Goal: Task Accomplishment & Management: Complete application form

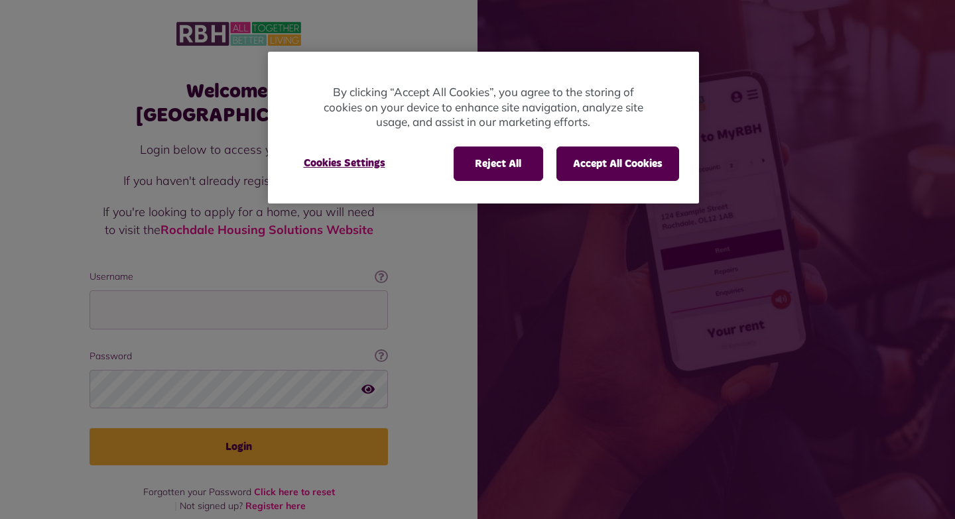
click at [210, 289] on div at bounding box center [477, 259] width 955 height 519
click at [516, 168] on button "Reject All" at bounding box center [499, 164] width 90 height 34
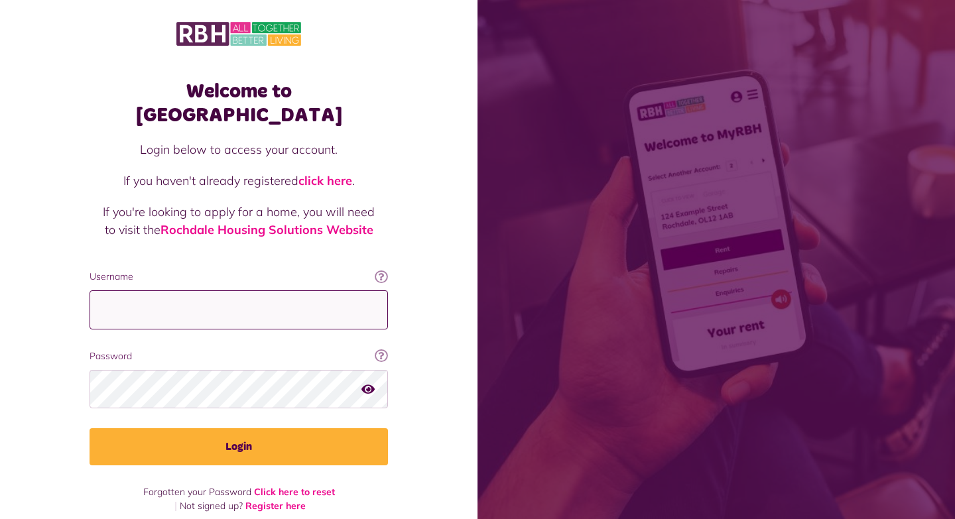
click at [214, 291] on input "Username" at bounding box center [239, 310] width 299 height 39
click at [362, 291] on input "**********" at bounding box center [239, 310] width 299 height 39
type input "**********"
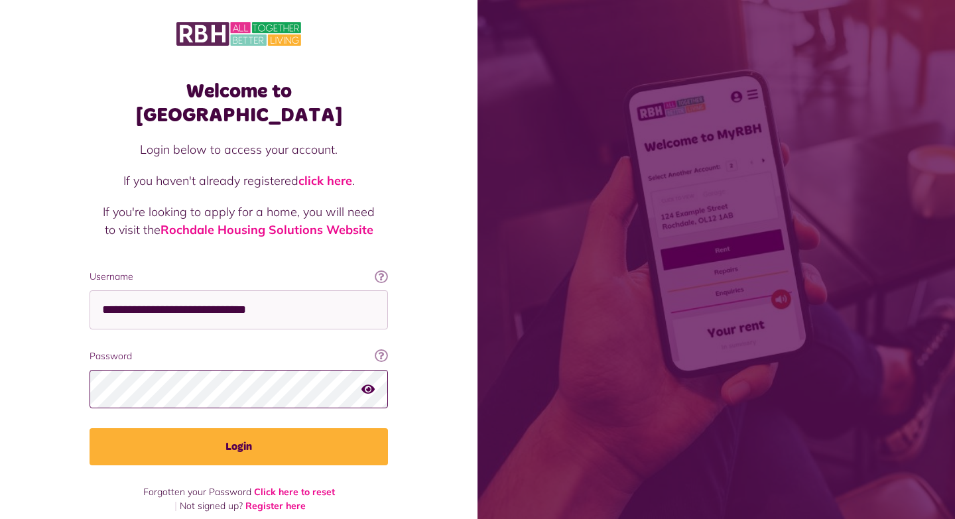
click at [90, 429] on button "Login" at bounding box center [239, 447] width 299 height 37
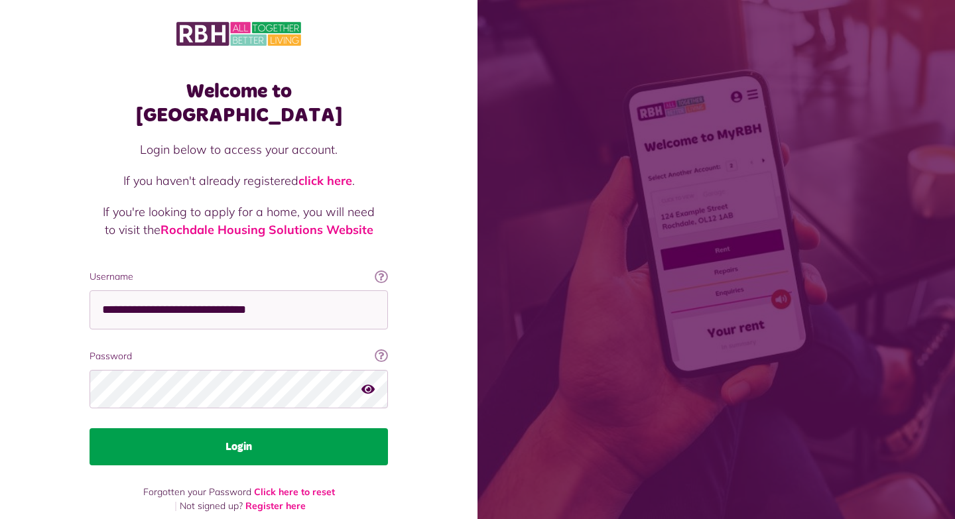
click at [287, 429] on button "Login" at bounding box center [239, 447] width 299 height 37
click at [268, 429] on button "Login" at bounding box center [239, 447] width 299 height 37
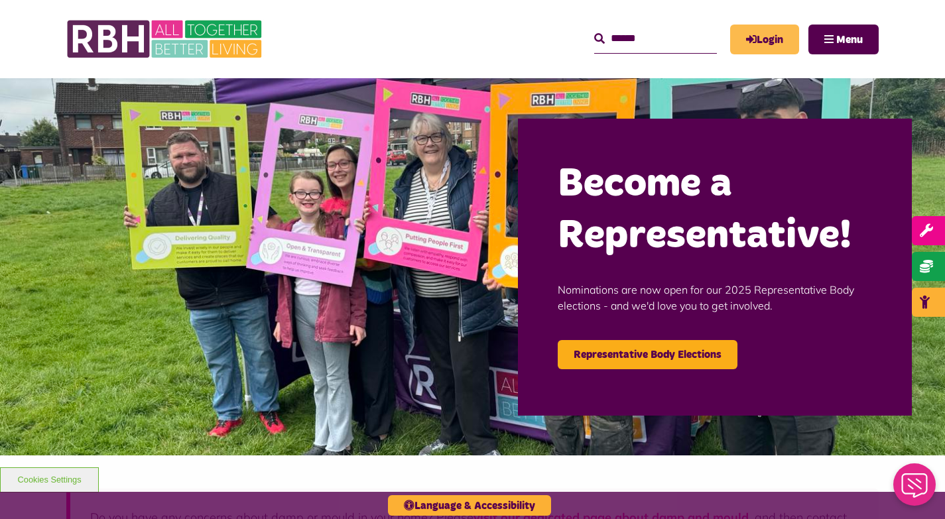
click at [771, 47] on link "Login" at bounding box center [764, 40] width 69 height 30
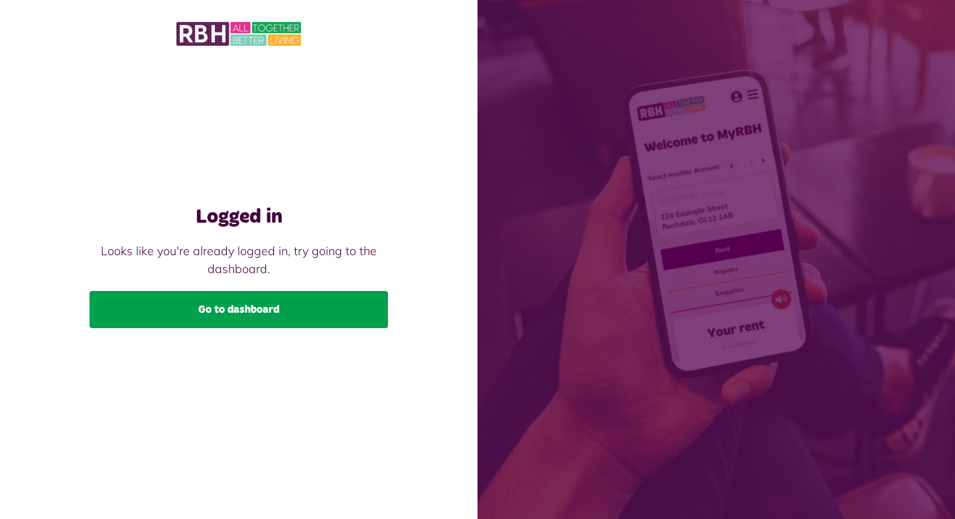
click at [197, 322] on link "Go to dashboard" at bounding box center [239, 309] width 299 height 37
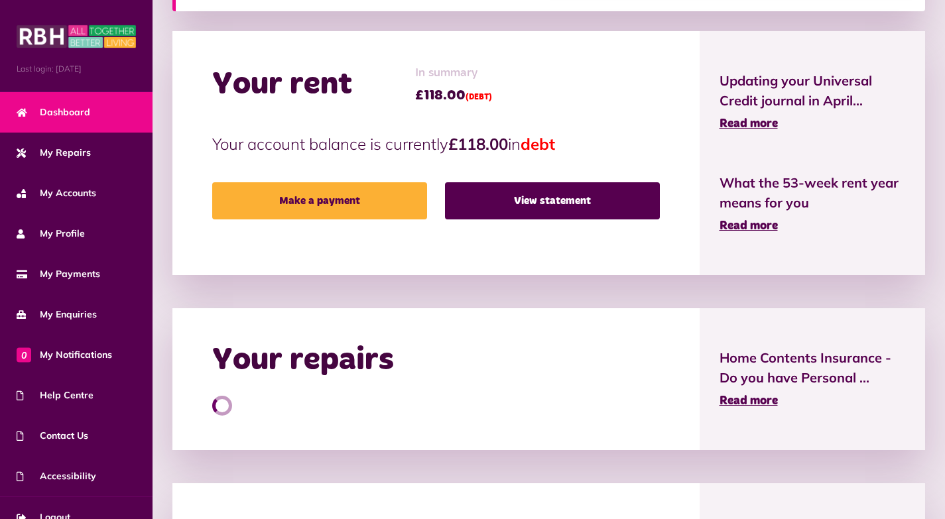
scroll to position [398, 0]
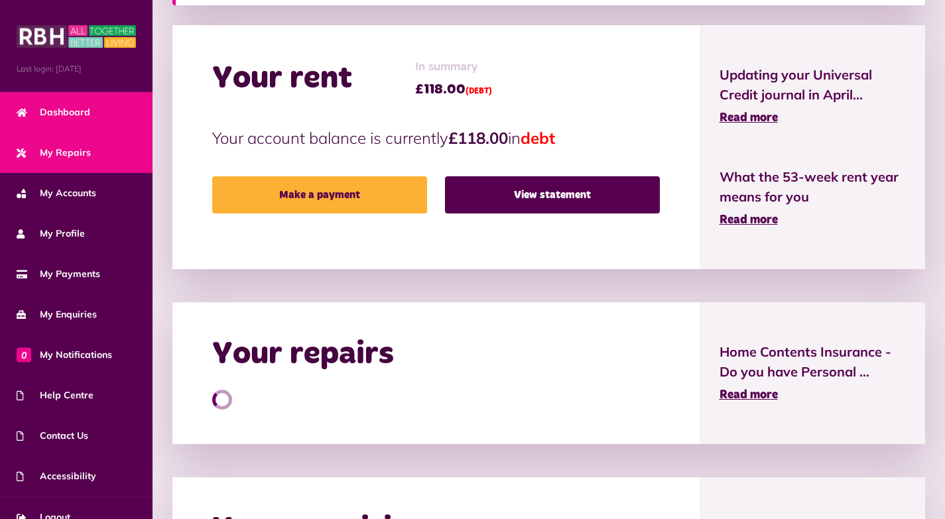
click at [103, 167] on link "My Repairs" at bounding box center [76, 153] width 153 height 40
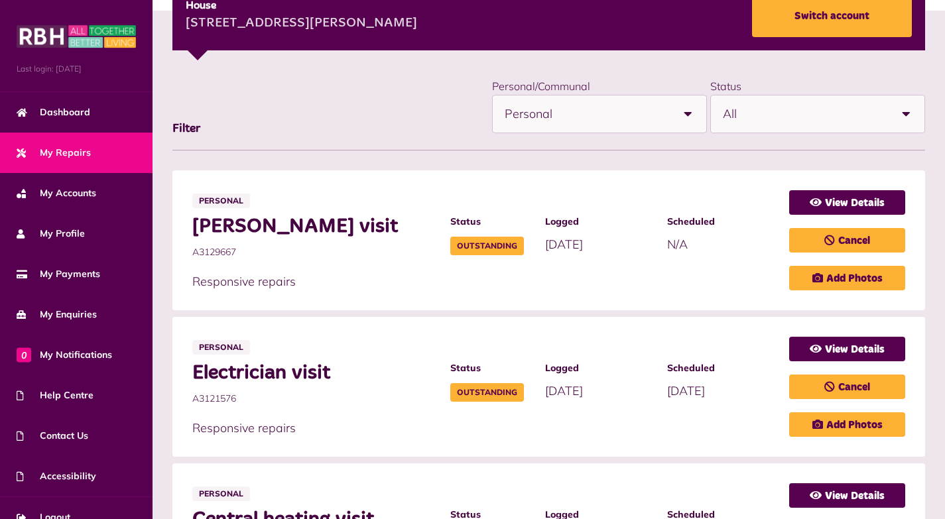
scroll to position [82, 0]
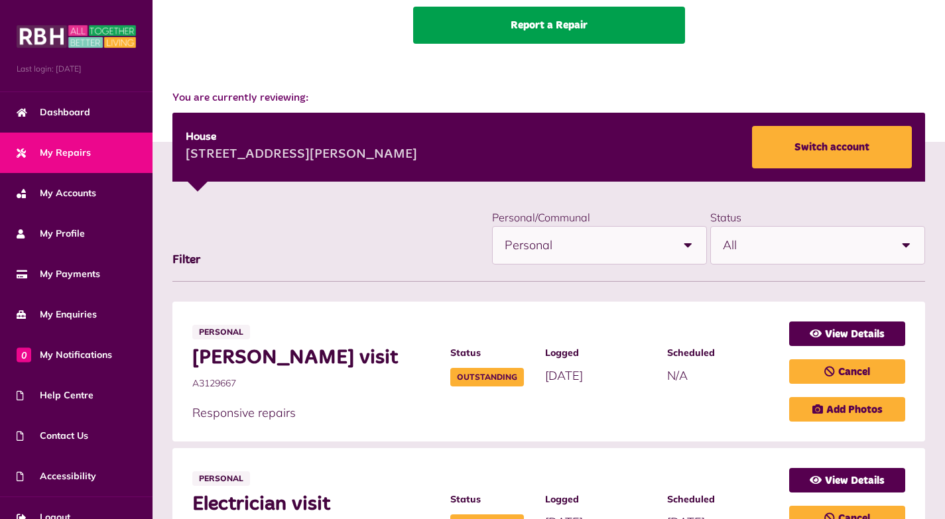
click at [571, 21] on link "Report a Repair" at bounding box center [549, 25] width 272 height 37
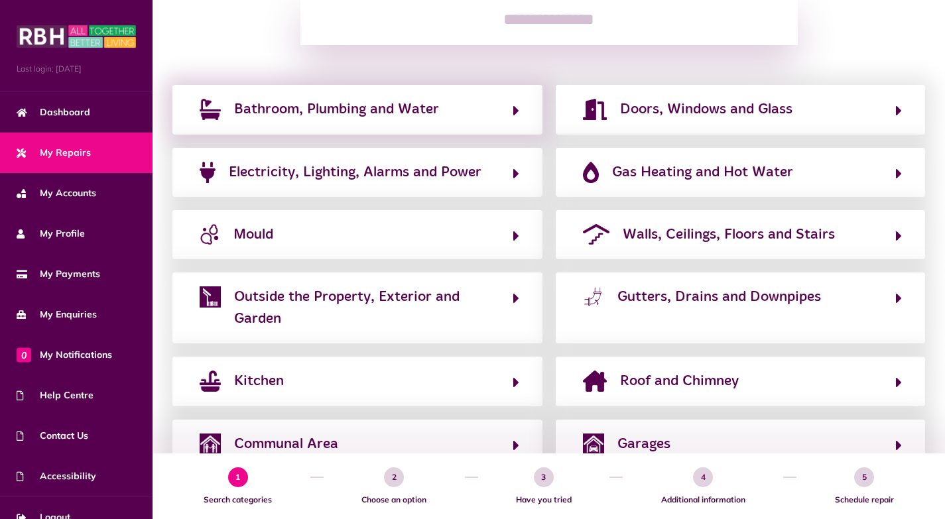
scroll to position [199, 0]
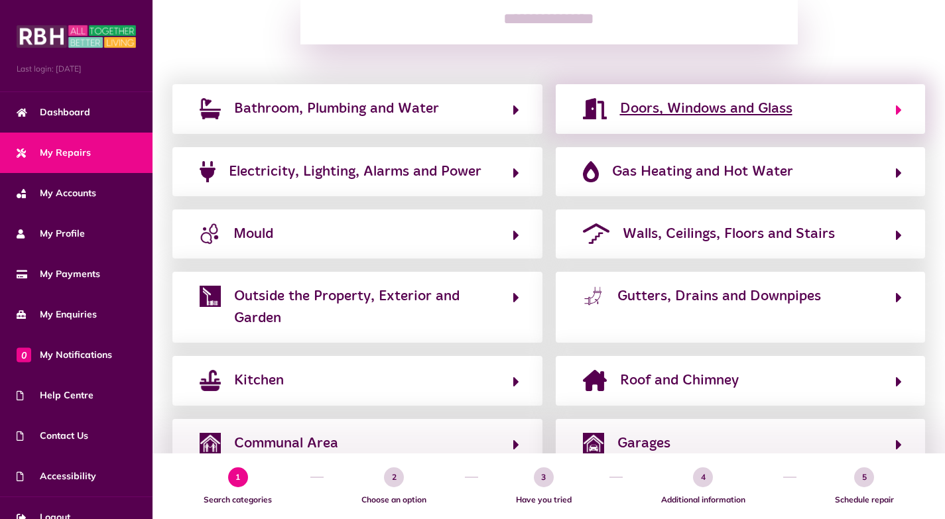
click at [642, 120] on button "Doors, Windows and Glass" at bounding box center [741, 109] width 324 height 23
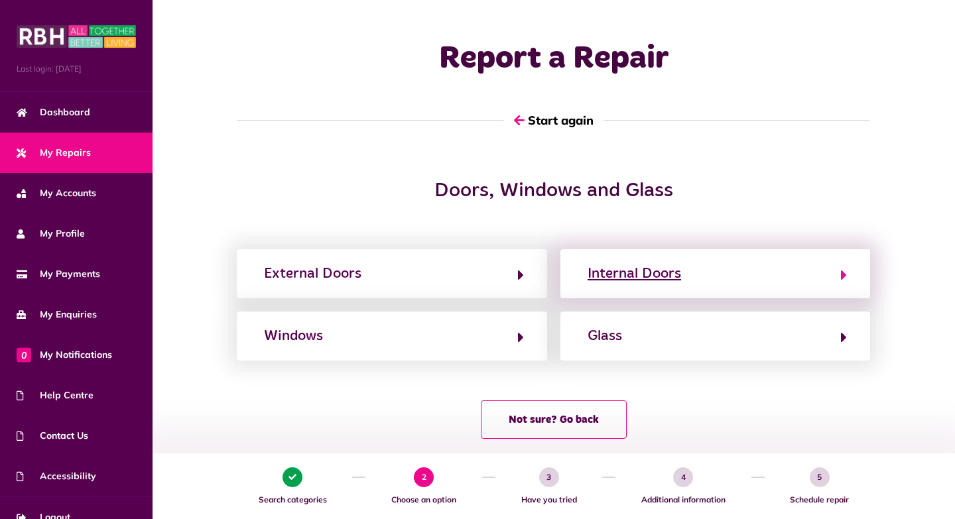
click at [659, 282] on div "Internal Doors" at bounding box center [635, 273] width 94 height 21
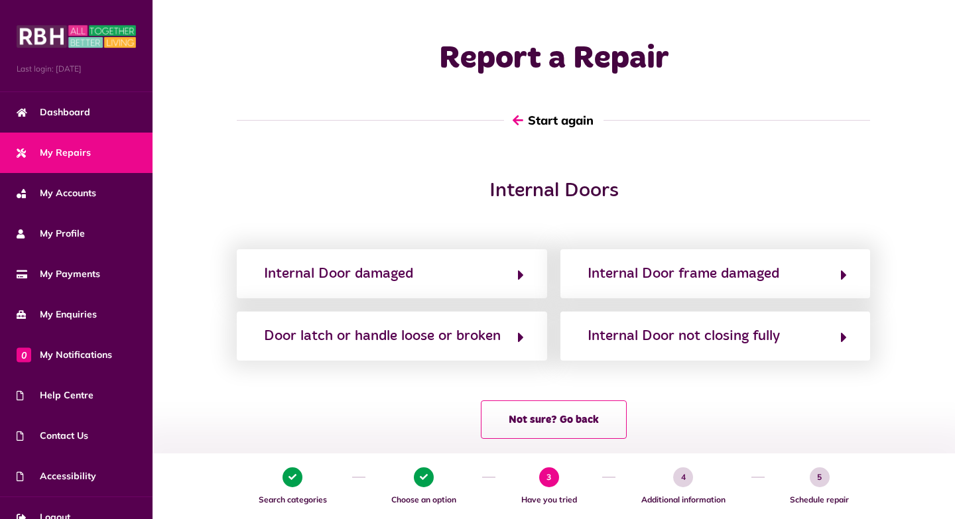
click at [545, 117] on button "Start again" at bounding box center [554, 120] width 100 height 38
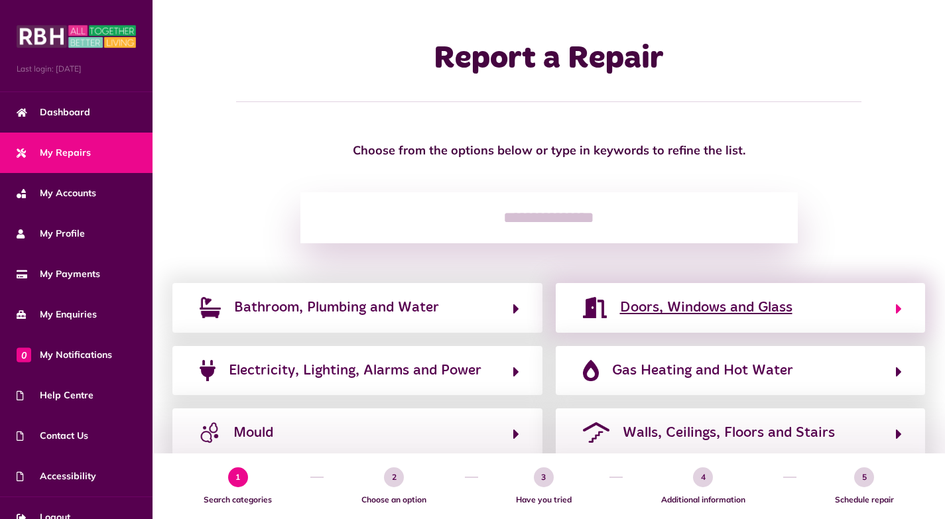
click at [652, 318] on span "Doors, Windows and Glass" at bounding box center [706, 307] width 172 height 21
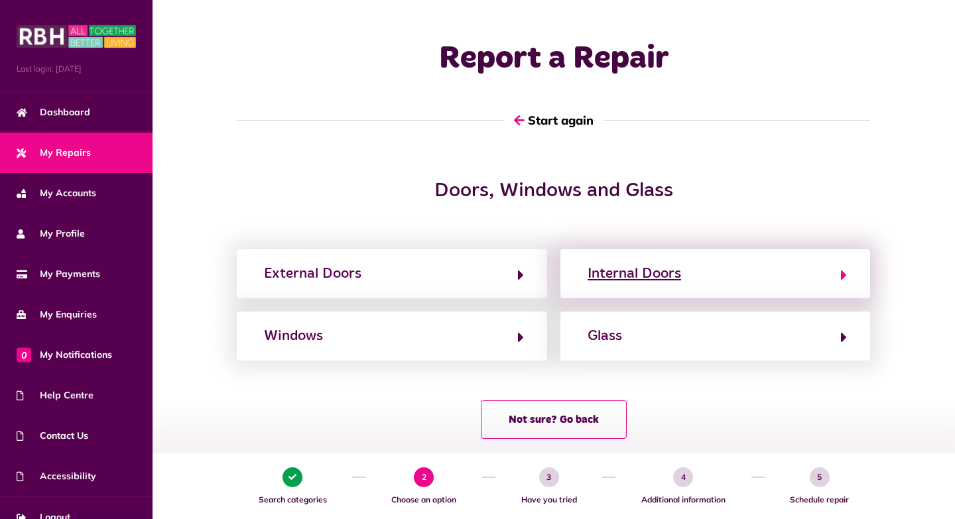
click at [630, 268] on div "Internal Doors" at bounding box center [635, 273] width 94 height 21
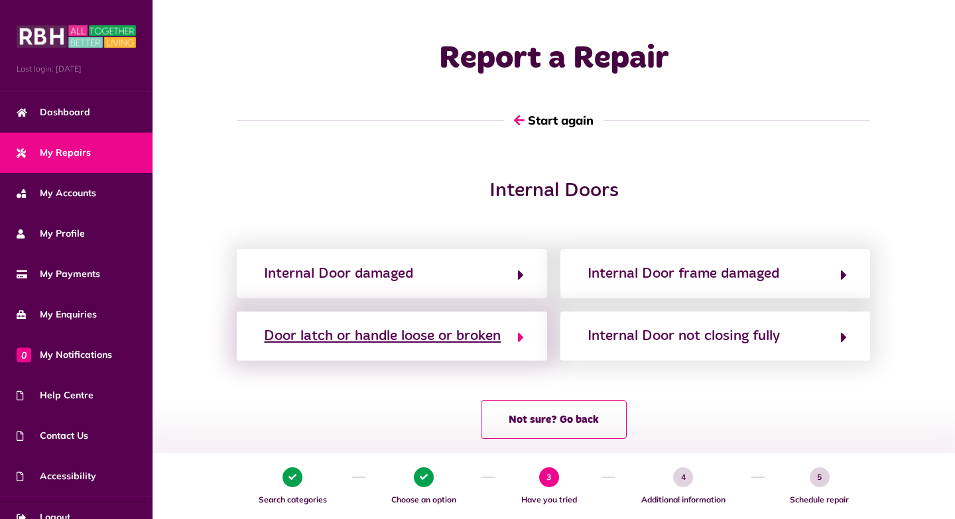
click at [482, 344] on div "Door latch or handle loose or broken" at bounding box center [382, 336] width 237 height 21
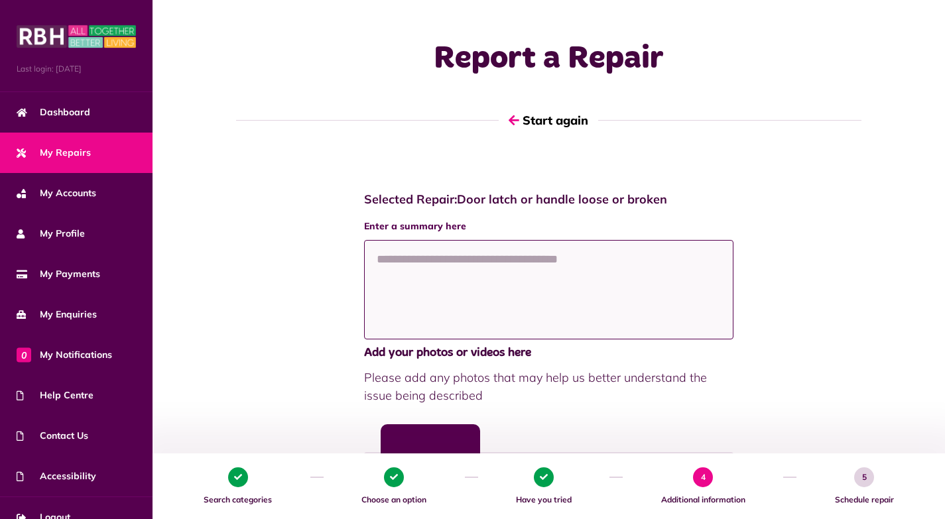
click at [436, 275] on textarea at bounding box center [549, 290] width 370 height 100
click at [379, 260] on textarea "**********" at bounding box center [549, 290] width 370 height 100
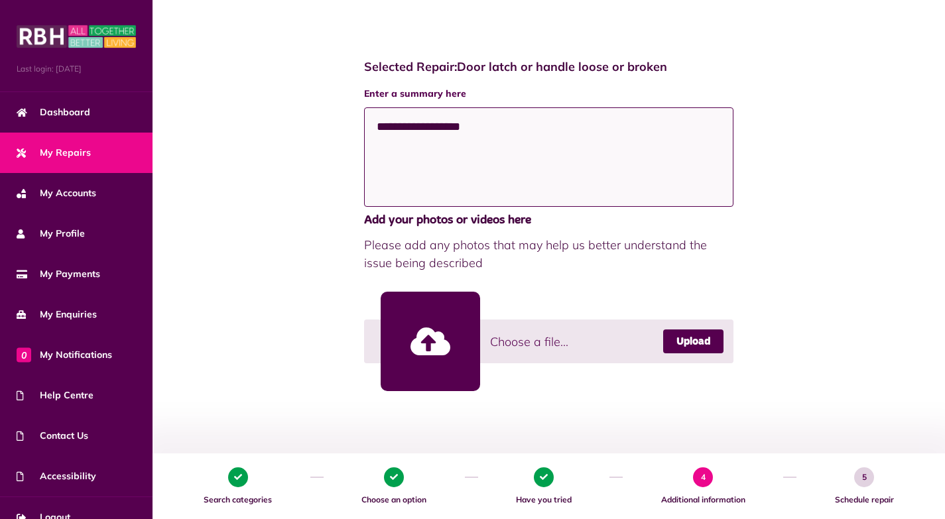
click at [416, 127] on textarea "**********" at bounding box center [549, 157] width 370 height 100
click at [492, 125] on textarea "**********" at bounding box center [549, 157] width 370 height 100
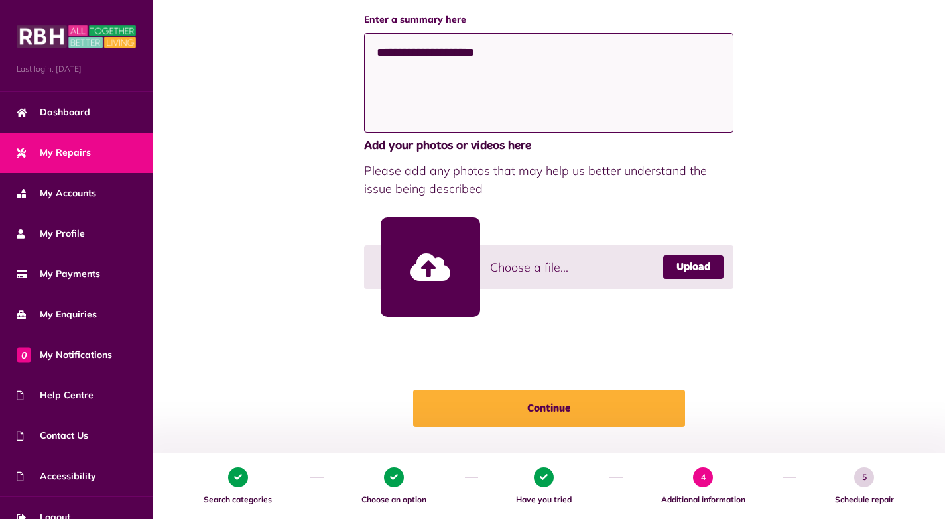
scroll to position [293, 0]
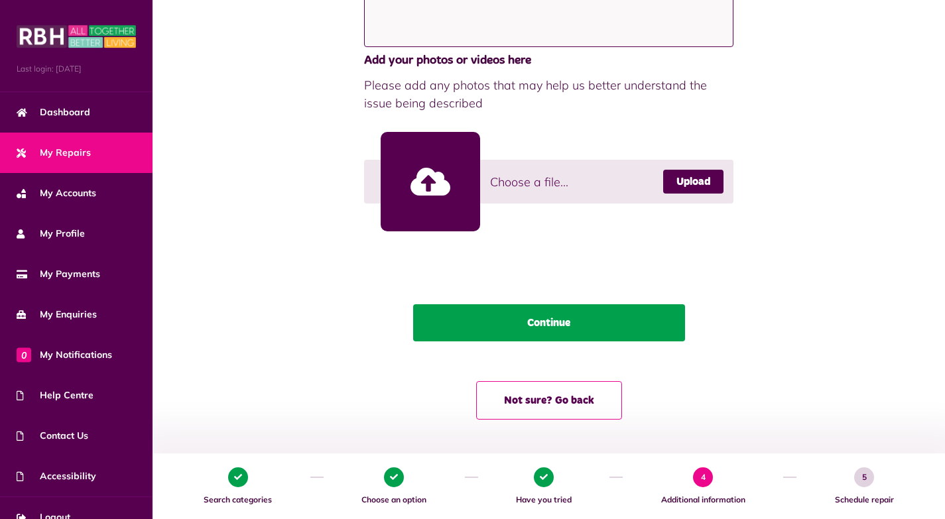
type textarea "**********"
click at [588, 338] on button "Continue" at bounding box center [549, 322] width 272 height 37
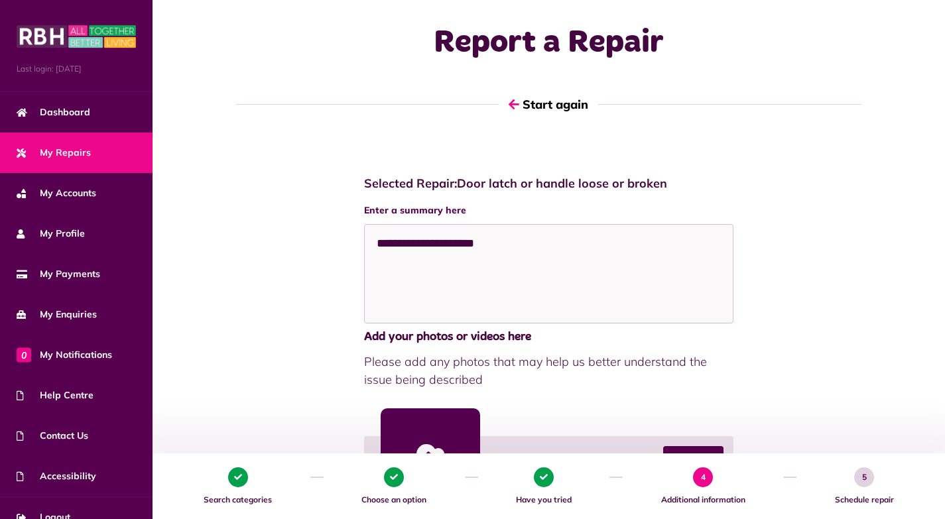
scroll to position [0, 0]
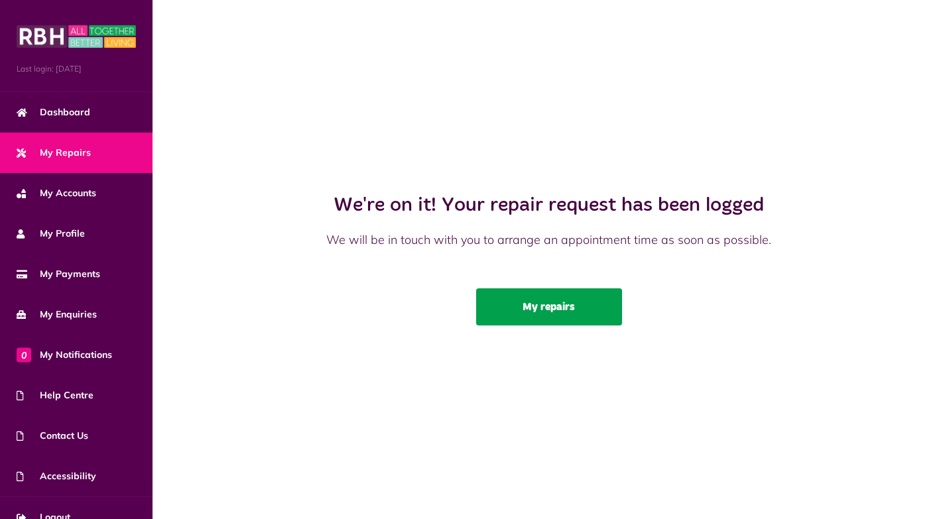
click at [564, 326] on link "My repairs" at bounding box center [549, 307] width 146 height 37
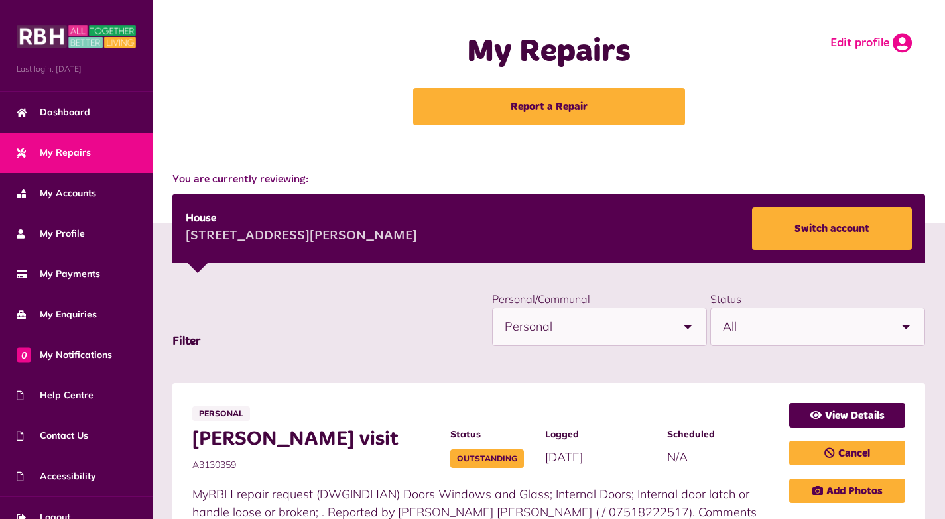
click at [848, 43] on link "Edit profile" at bounding box center [872, 43] width 82 height 20
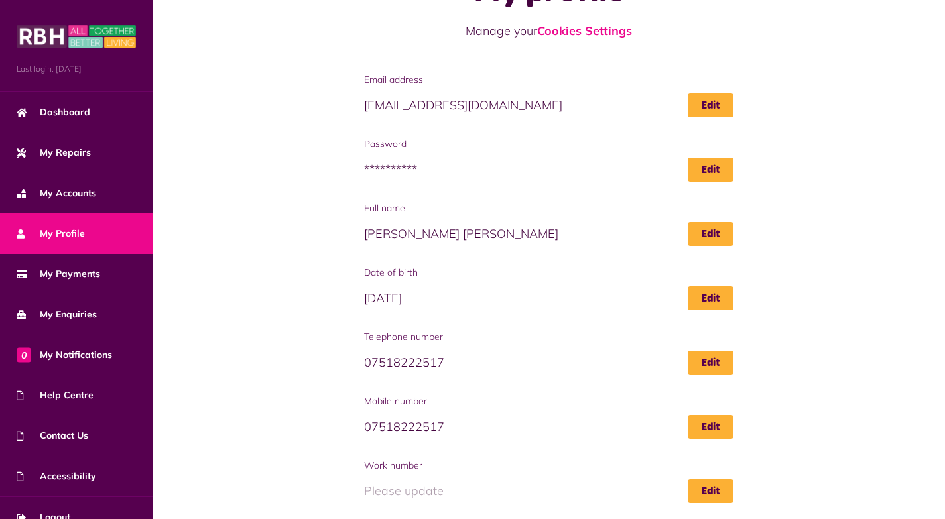
scroll to position [114, 0]
